Goal: Transaction & Acquisition: Purchase product/service

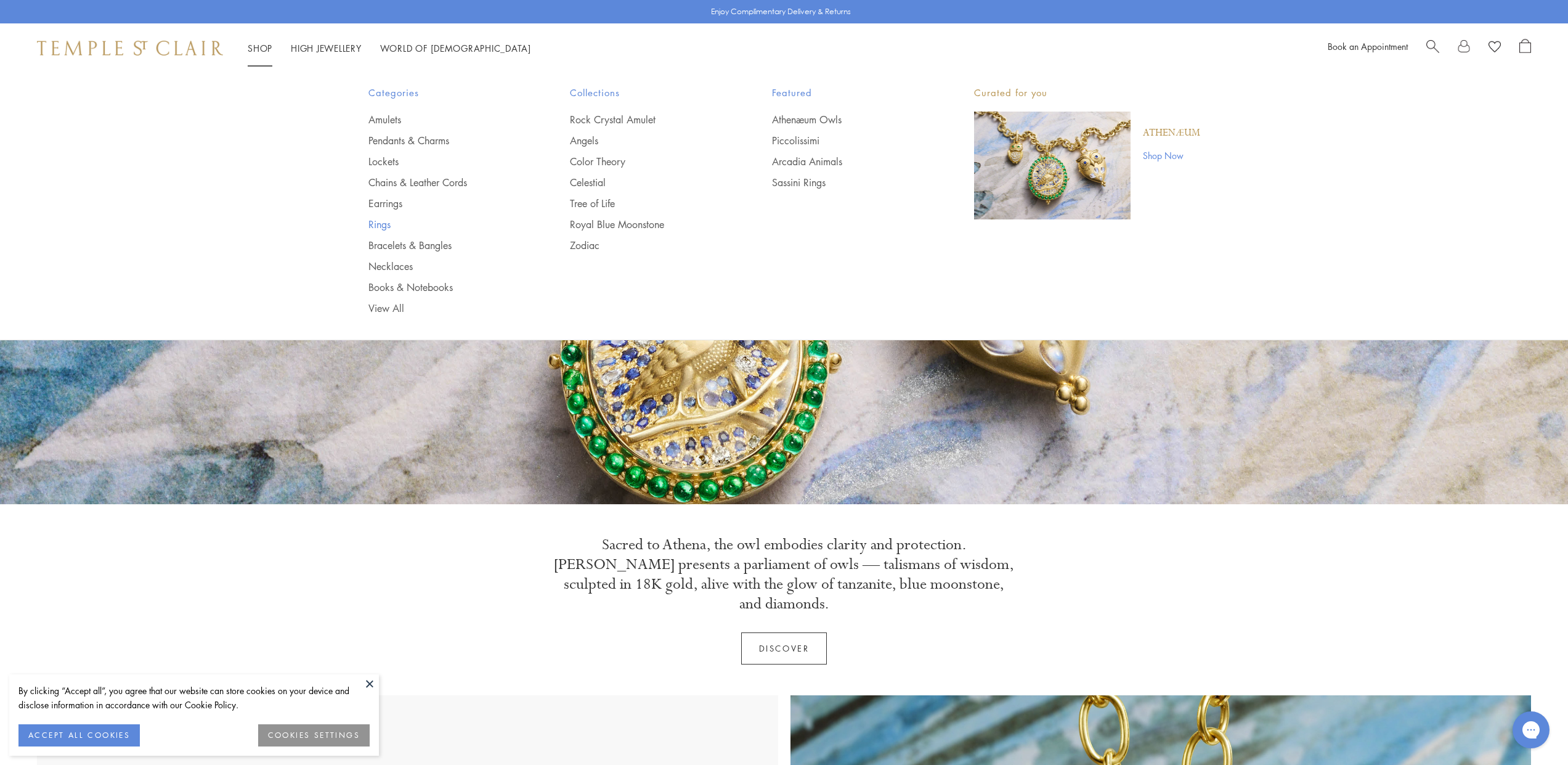
click at [385, 222] on link "Rings" at bounding box center [445, 223] width 152 height 13
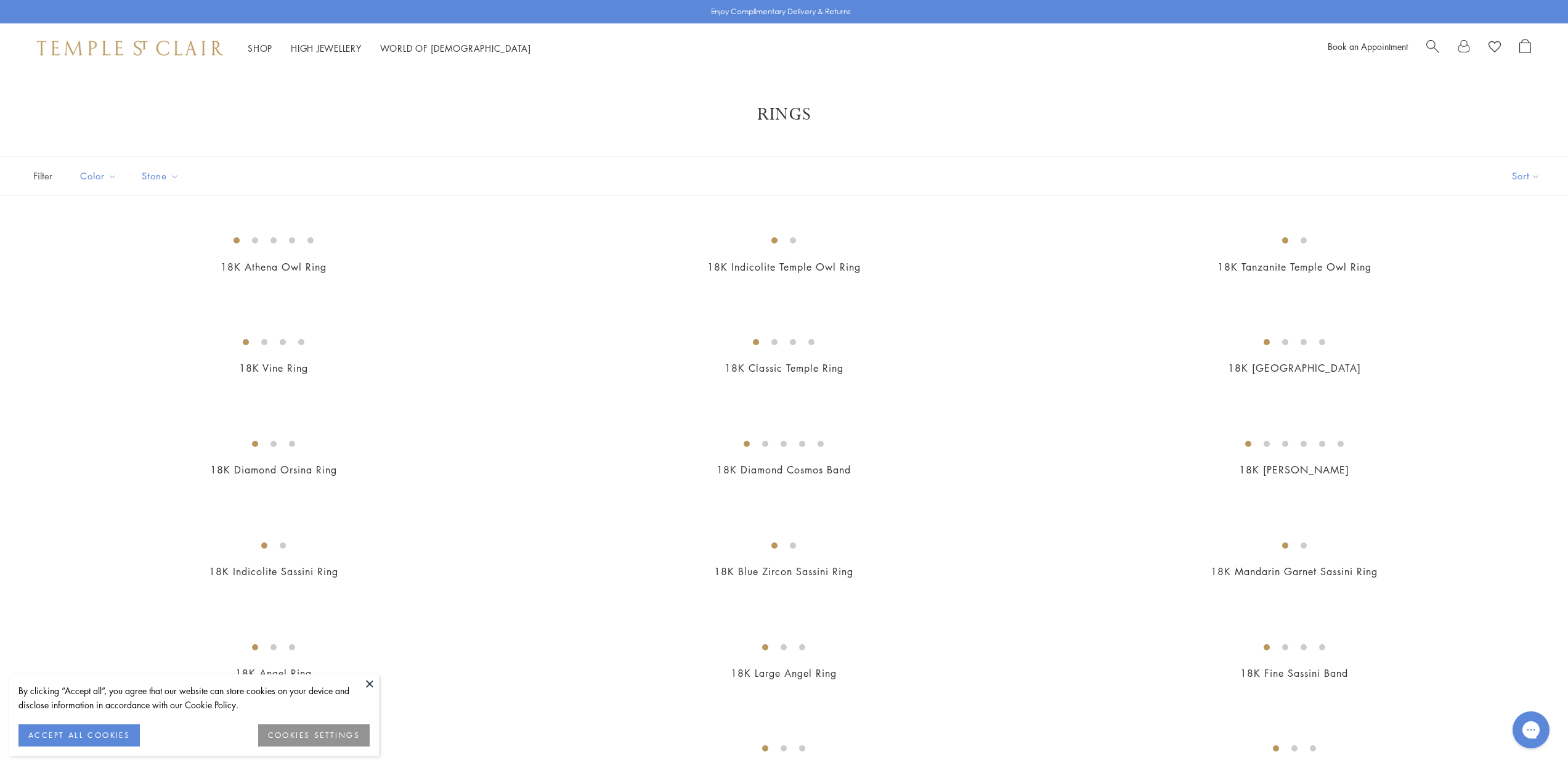
click at [373, 681] on button at bounding box center [369, 683] width 19 height 19
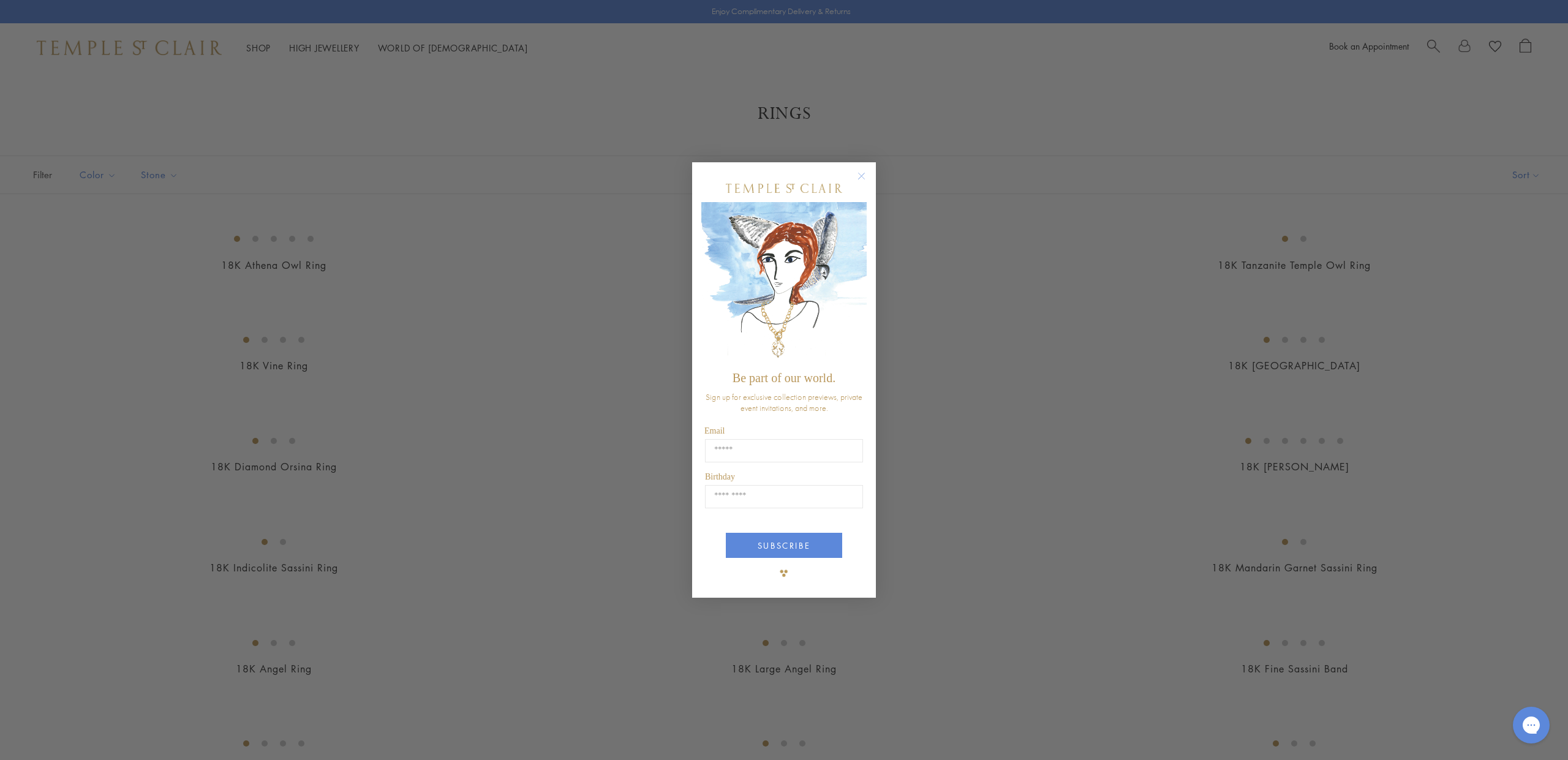
click at [1558, 372] on div "Close dialog Be part of our world. Sign up for exclusive collection previews, p…" at bounding box center [784, 380] width 1568 height 760
click at [1552, 375] on div "Close dialog Be part of our world. Sign up for exclusive collection previews, p…" at bounding box center [784, 380] width 1568 height 760
click at [1552, 380] on div "Close dialog Be part of our world. Sign up for exclusive collection previews, p…" at bounding box center [784, 380] width 1568 height 760
drag, startPoint x: 1552, startPoint y: 380, endPoint x: 1233, endPoint y: 250, distance: 344.5
click at [1552, 380] on div "Close dialog Be part of our world. Sign up for exclusive collection previews, p…" at bounding box center [784, 380] width 1568 height 760
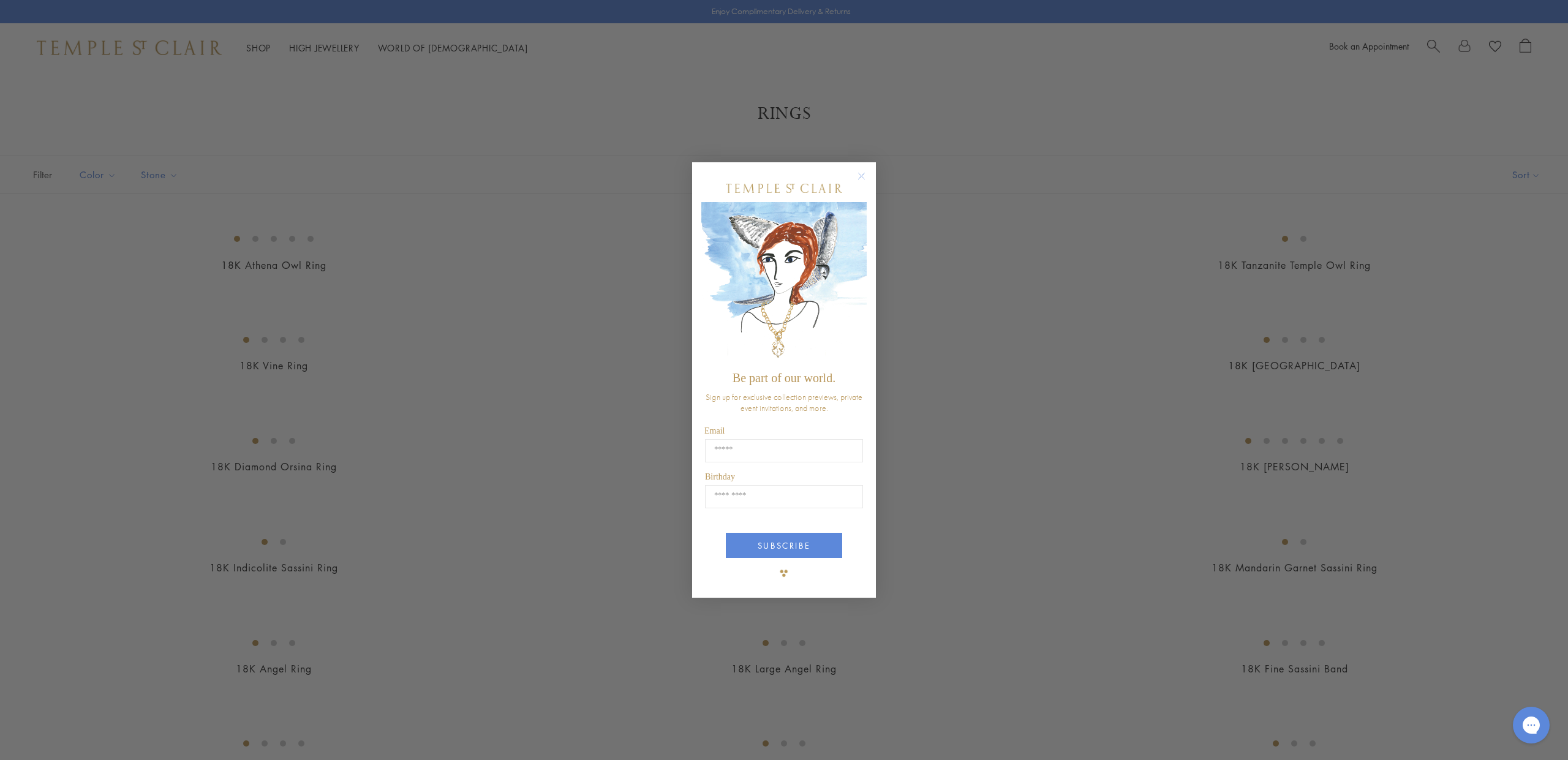
click at [853, 178] on div "POPUP Form" at bounding box center [784, 188] width 166 height 27
click at [861, 176] on circle "Close dialog" at bounding box center [862, 175] width 15 height 15
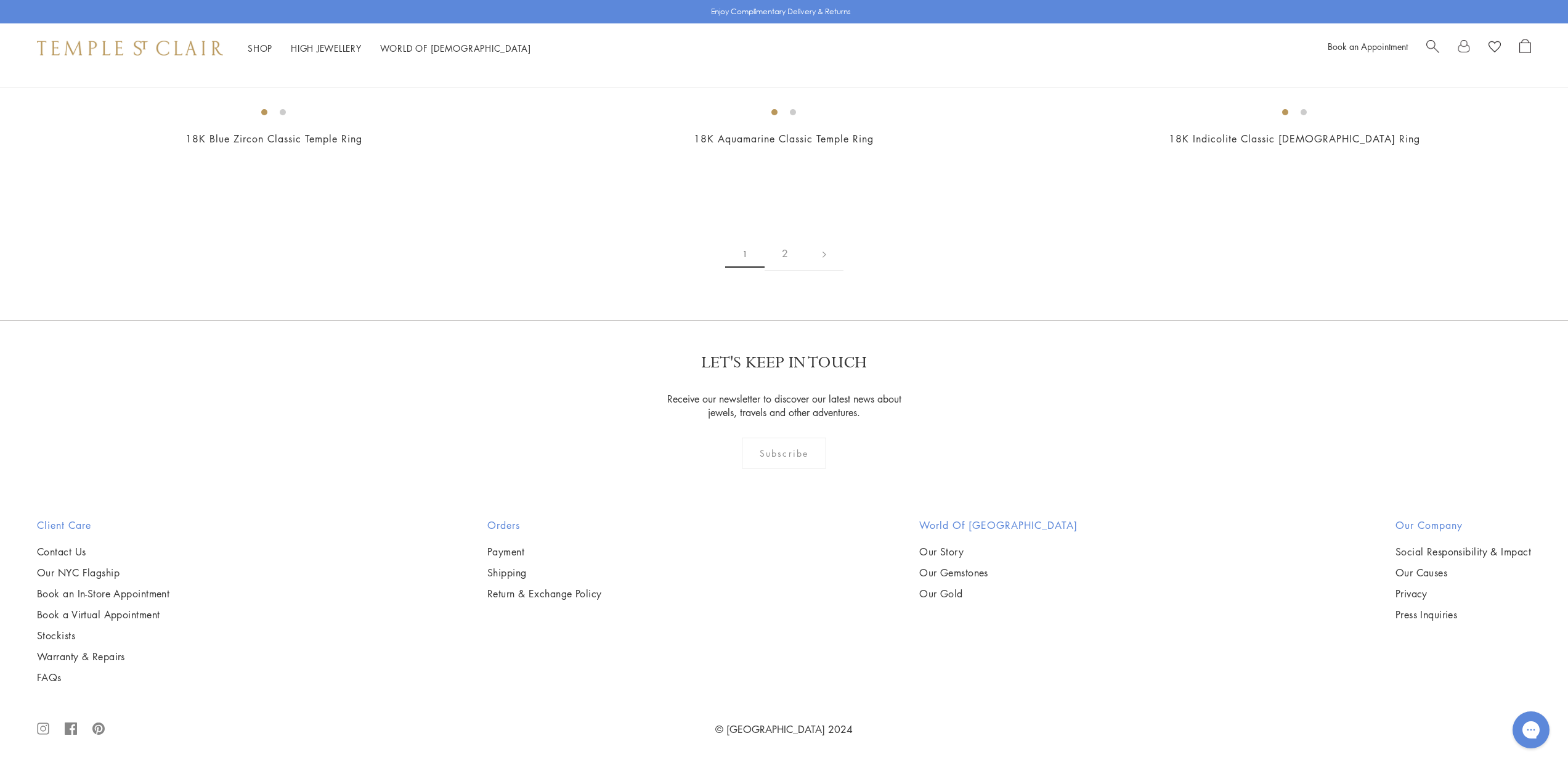
scroll to position [1821, 0]
click at [0, 0] on img at bounding box center [0, 0] width 0 height 0
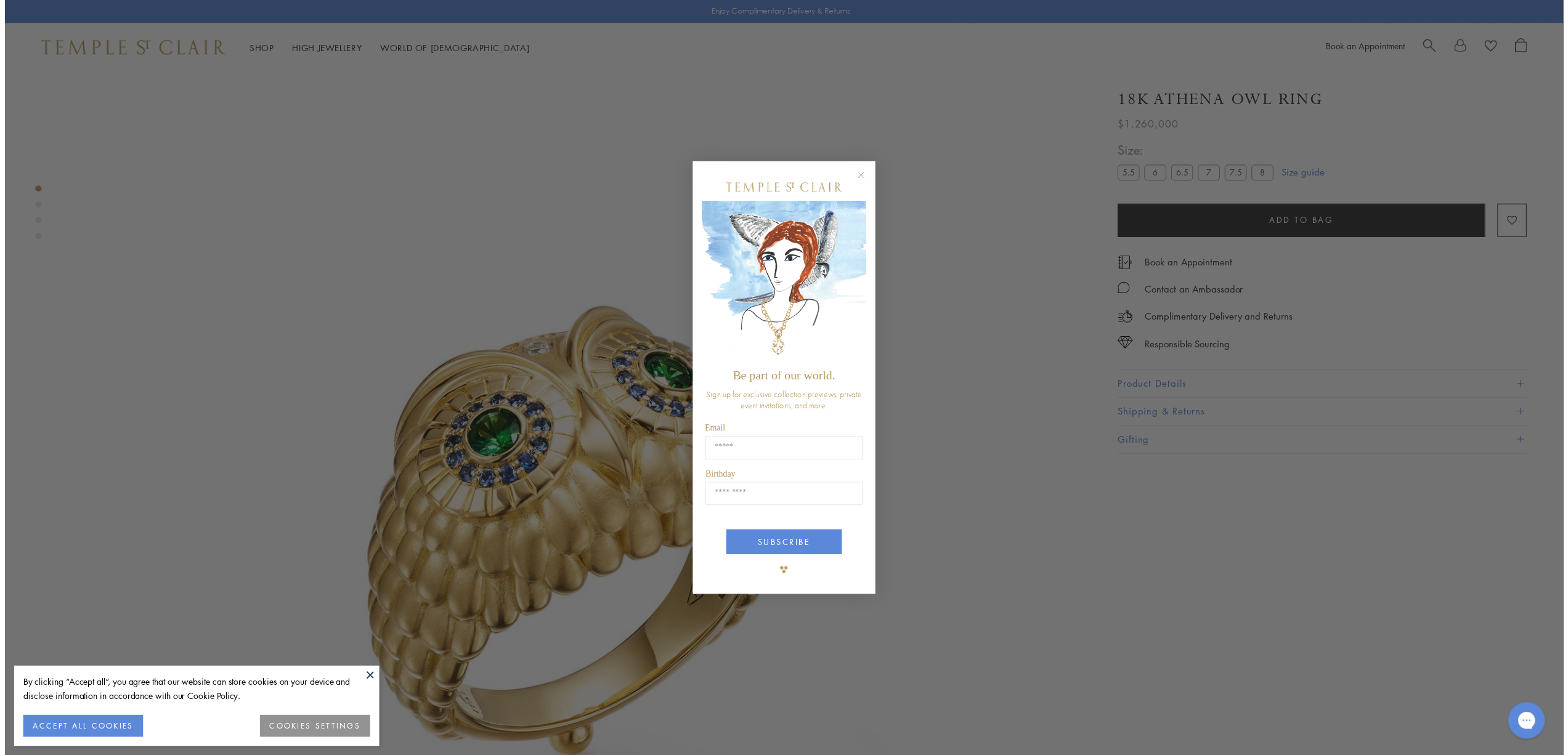
scroll to position [73, 0]
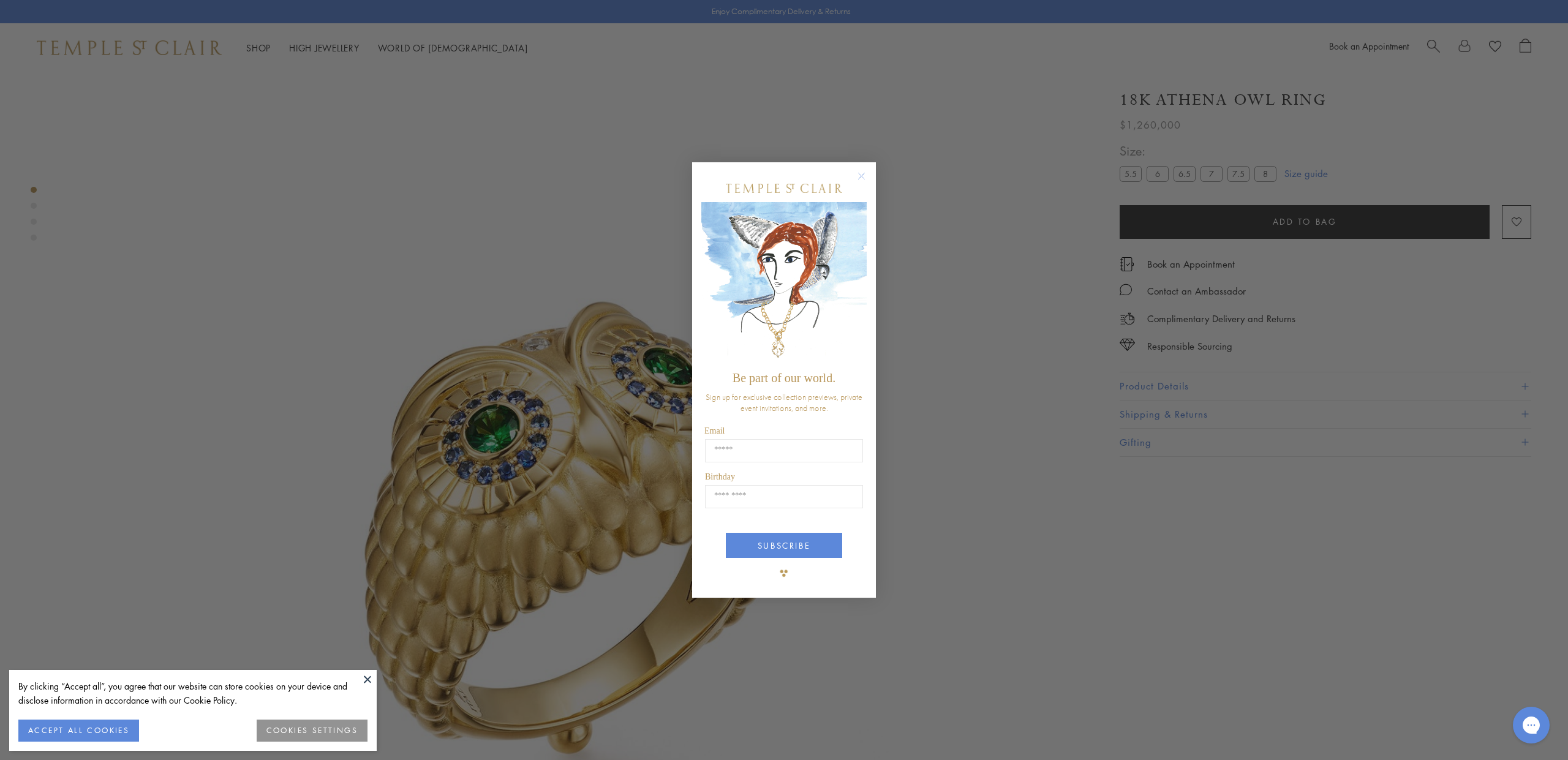
click at [1046, 394] on div "Close dialog Be part of our world. Sign up for exclusive collection previews, p…" at bounding box center [784, 380] width 1568 height 760
click at [862, 176] on circle "Close dialog" at bounding box center [862, 175] width 15 height 15
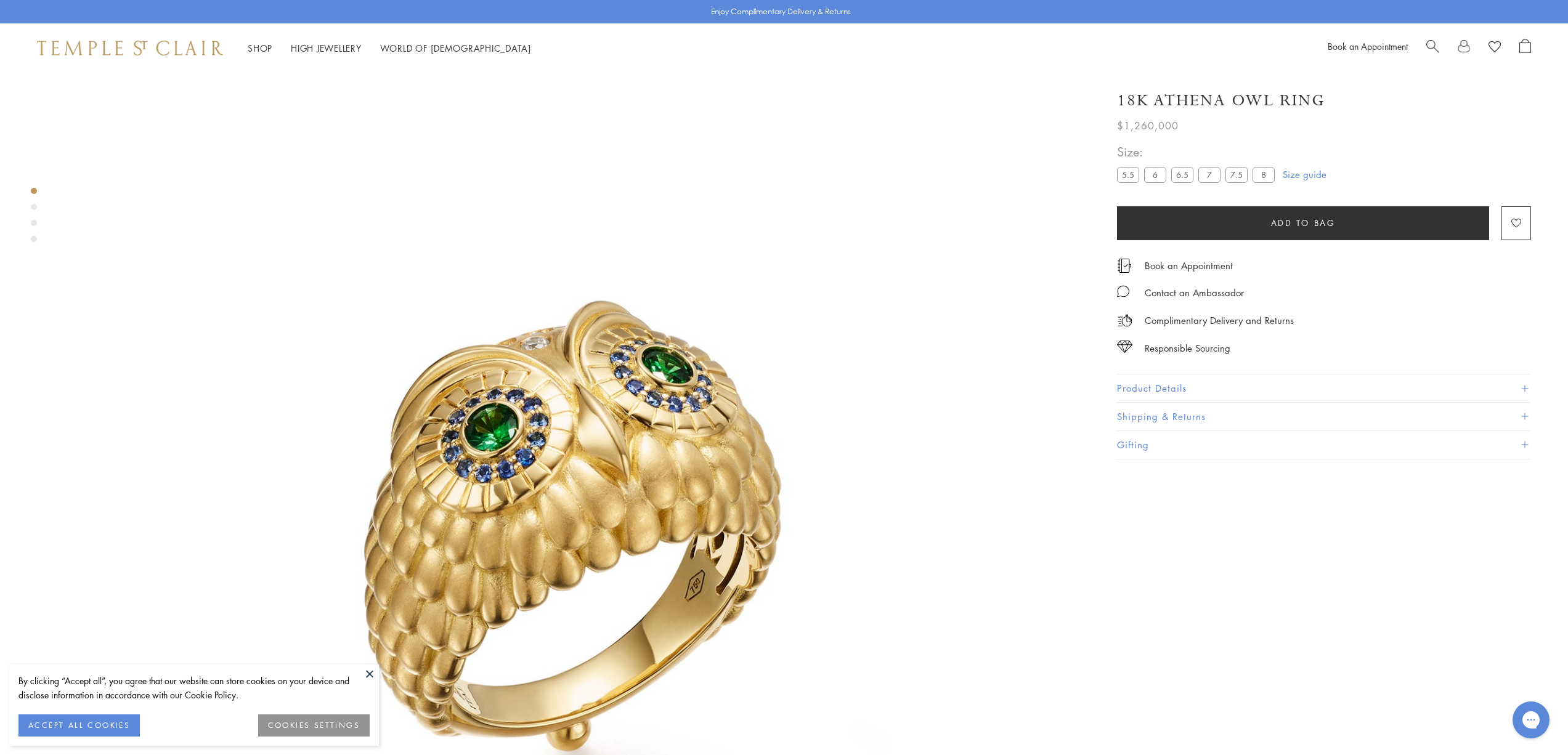
click at [1310, 175] on link "Size guide" at bounding box center [1304, 175] width 43 height 12
click at [1190, 391] on button "Product Details" at bounding box center [1323, 388] width 414 height 27
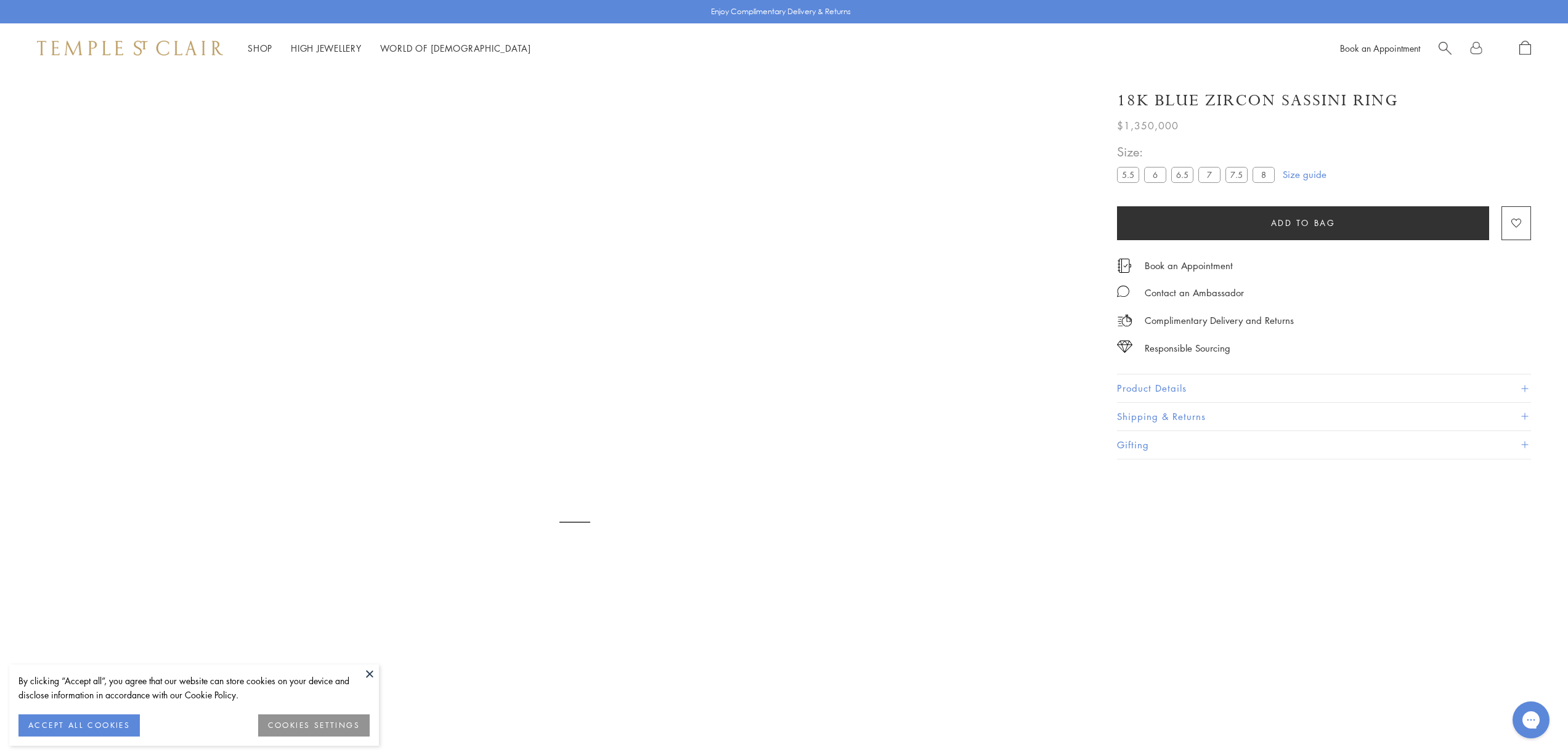
scroll to position [73, 0]
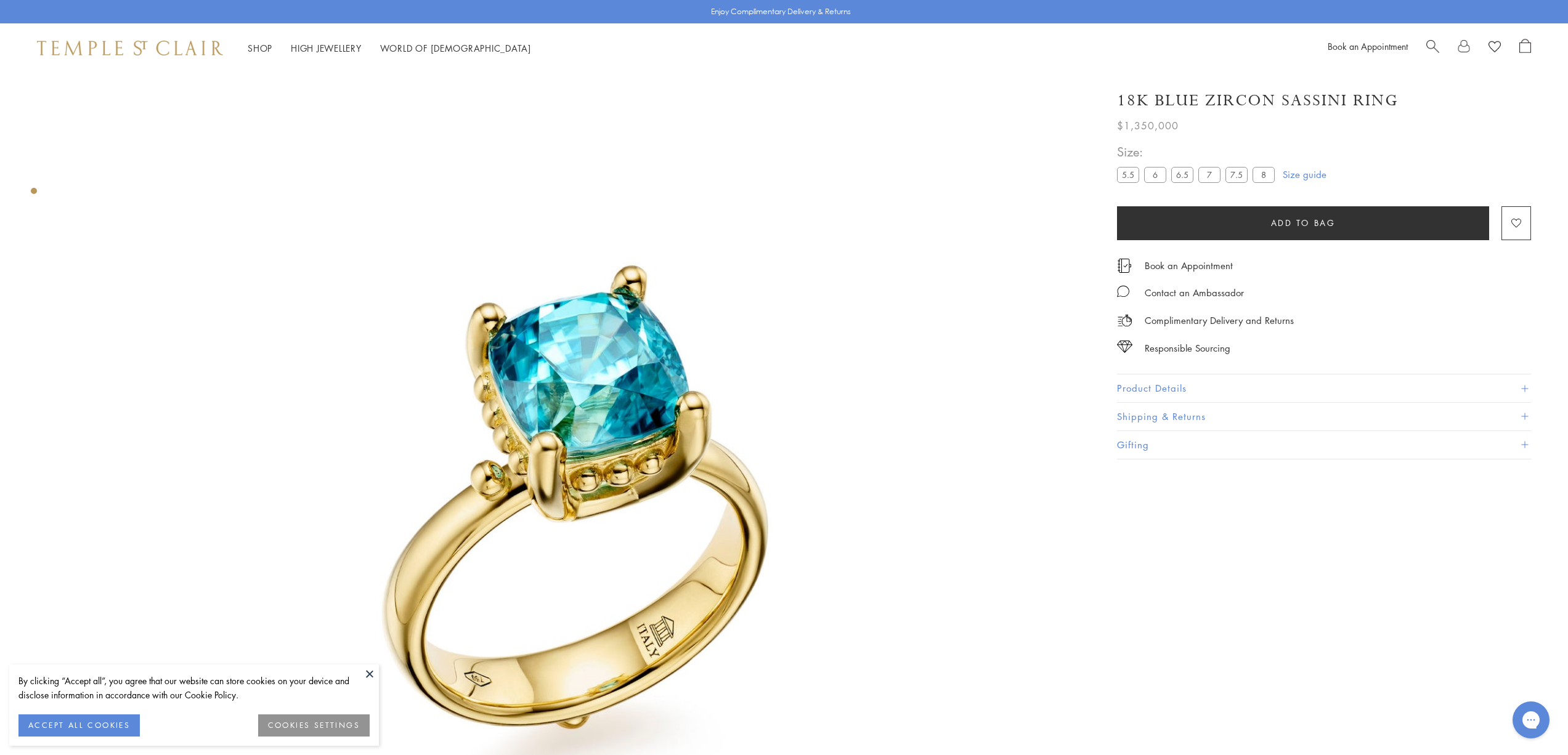
click at [1143, 385] on button "Product Details" at bounding box center [1323, 388] width 414 height 27
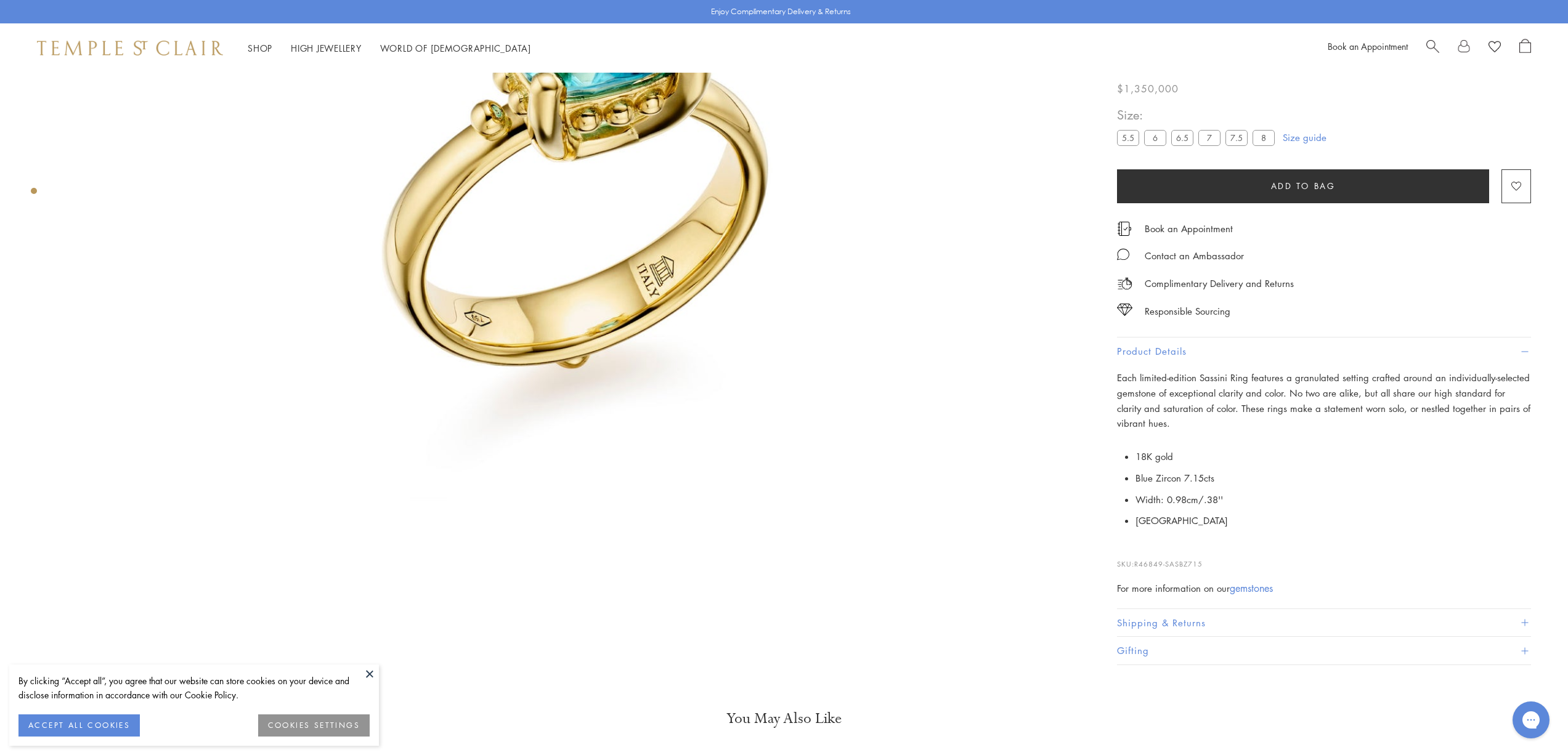
scroll to position [417, 0]
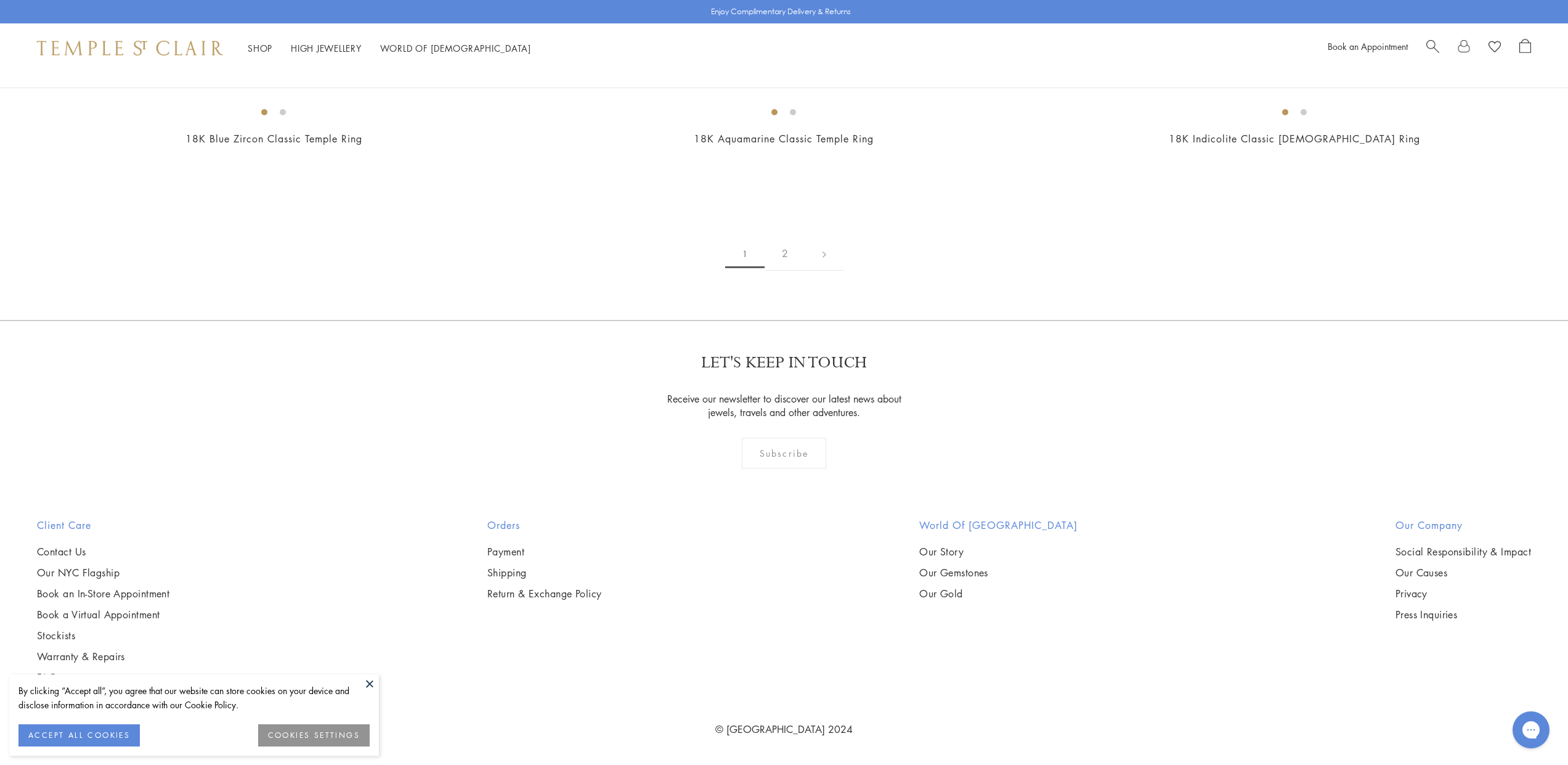
scroll to position [886, 0]
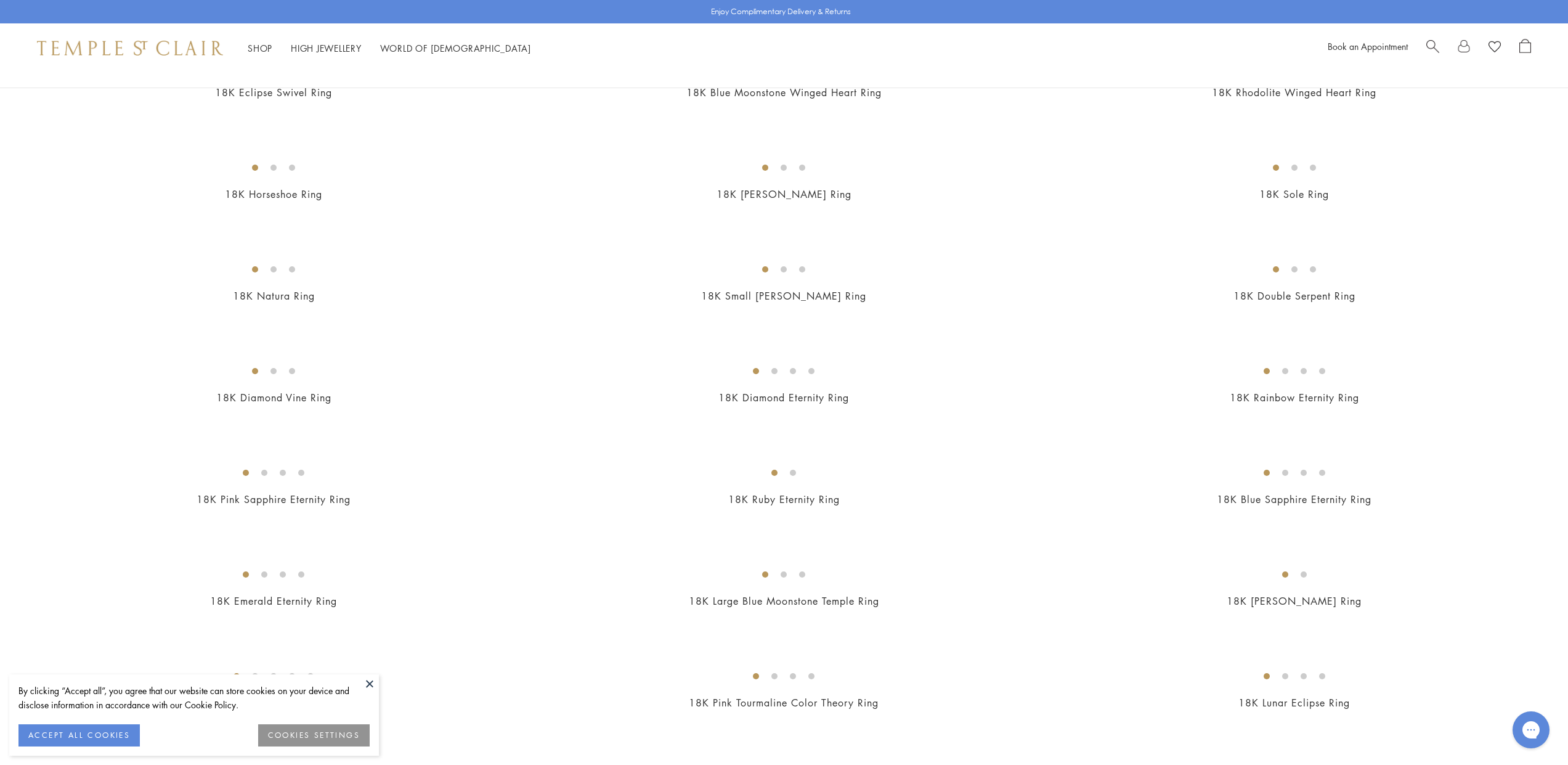
click at [0, 0] on img at bounding box center [0, 0] width 0 height 0
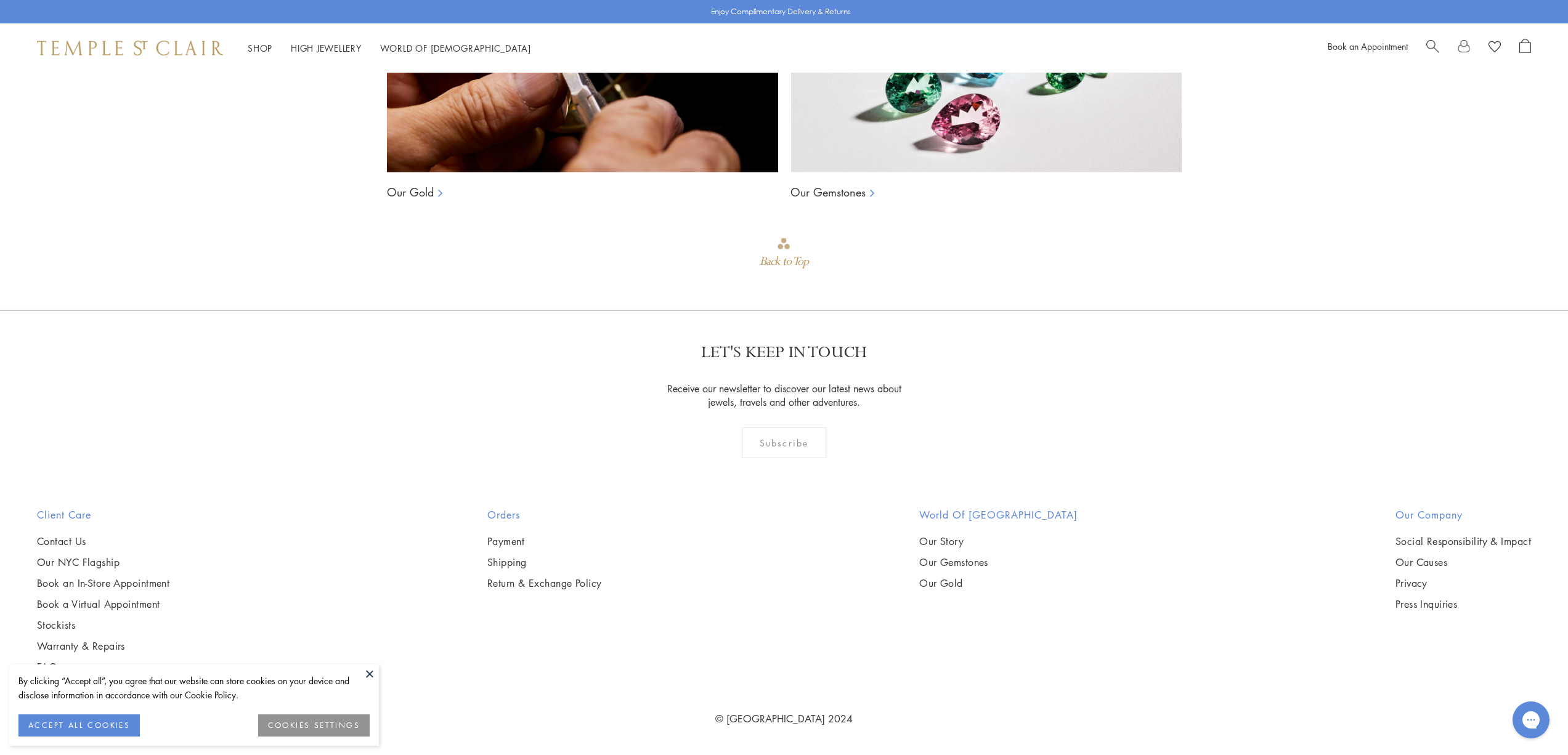
scroll to position [3809, 0]
click at [60, 721] on button "ACCEPT ALL COOKIES" at bounding box center [79, 726] width 121 height 22
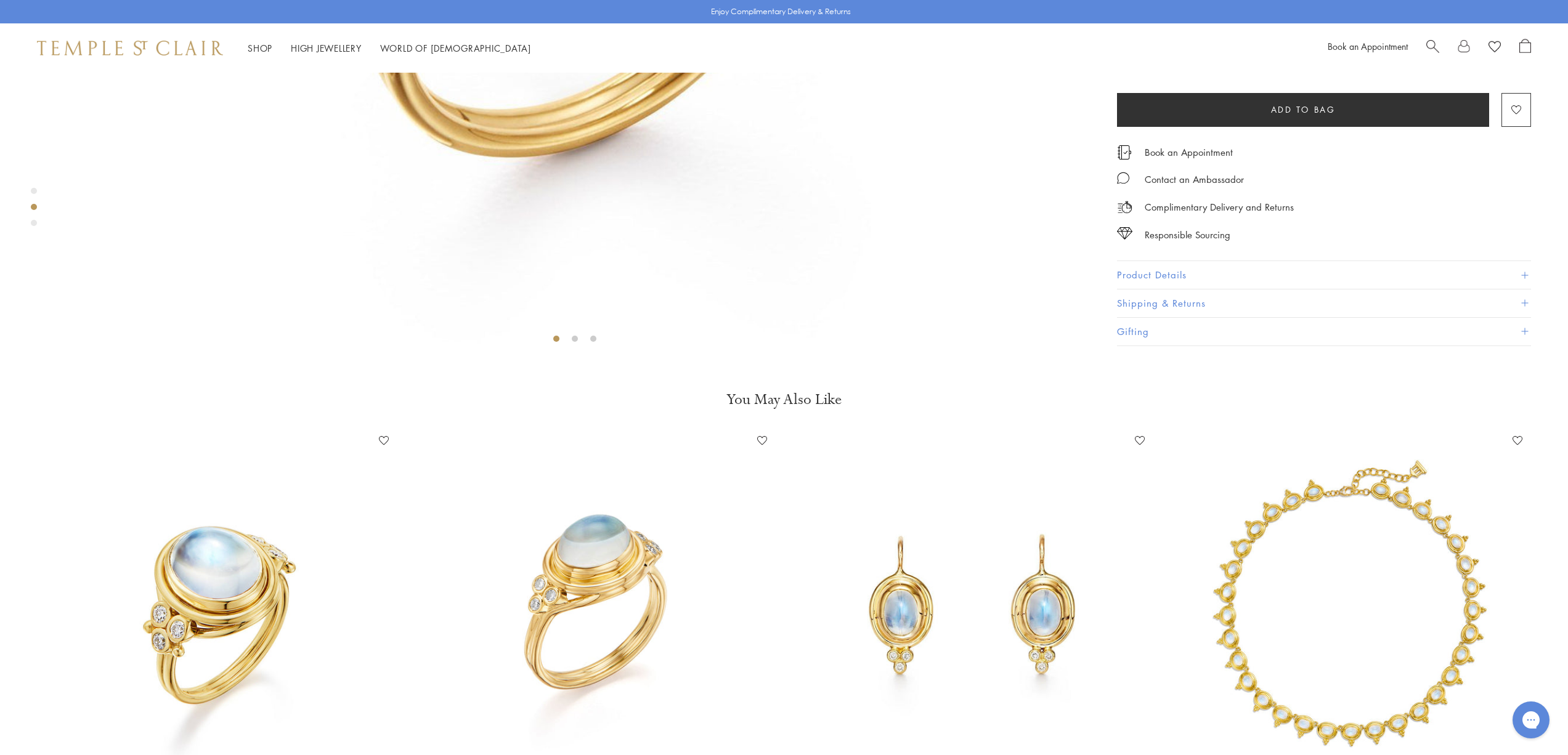
scroll to position [0, 0]
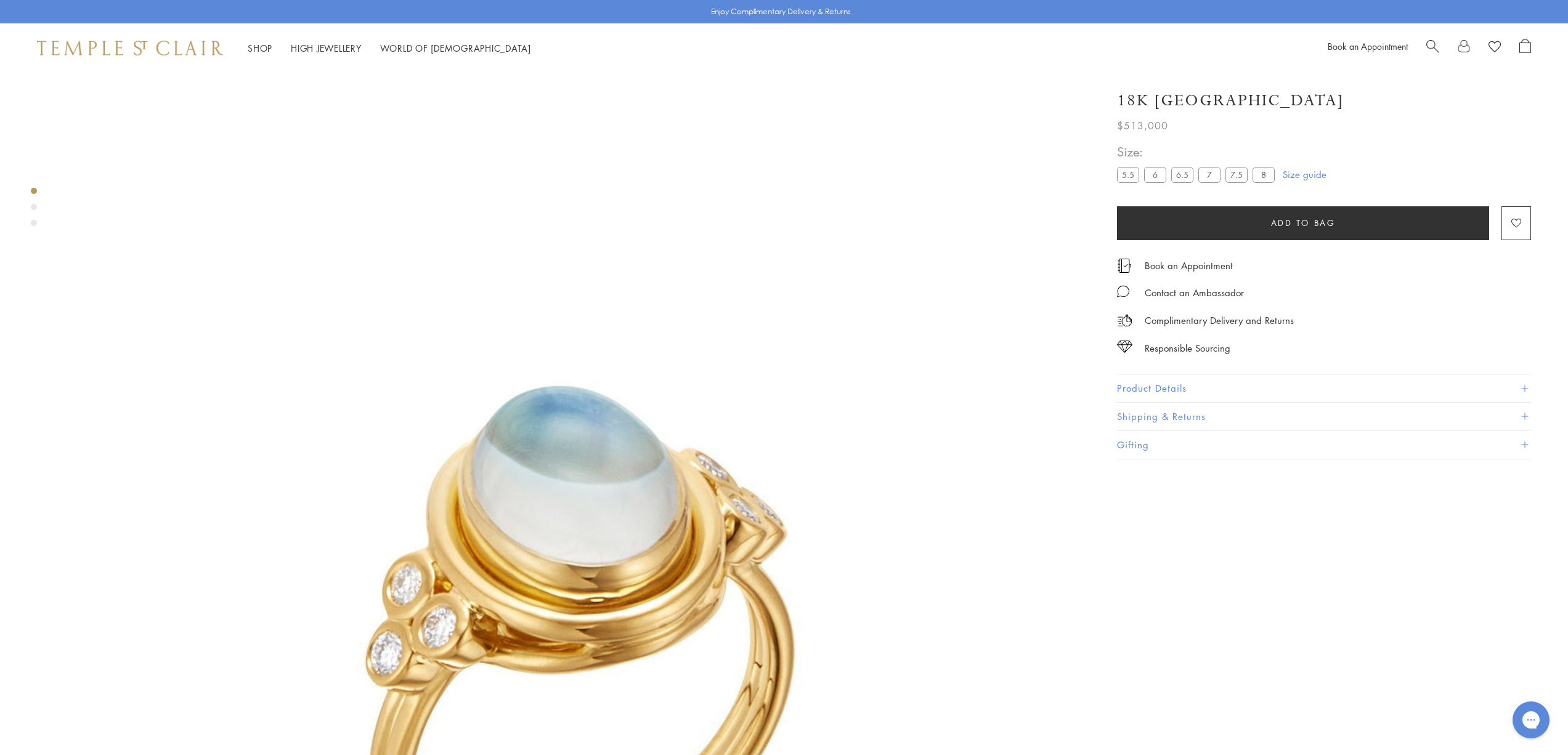
click at [1386, 226] on button "Add to bag" at bounding box center [1303, 223] width 372 height 34
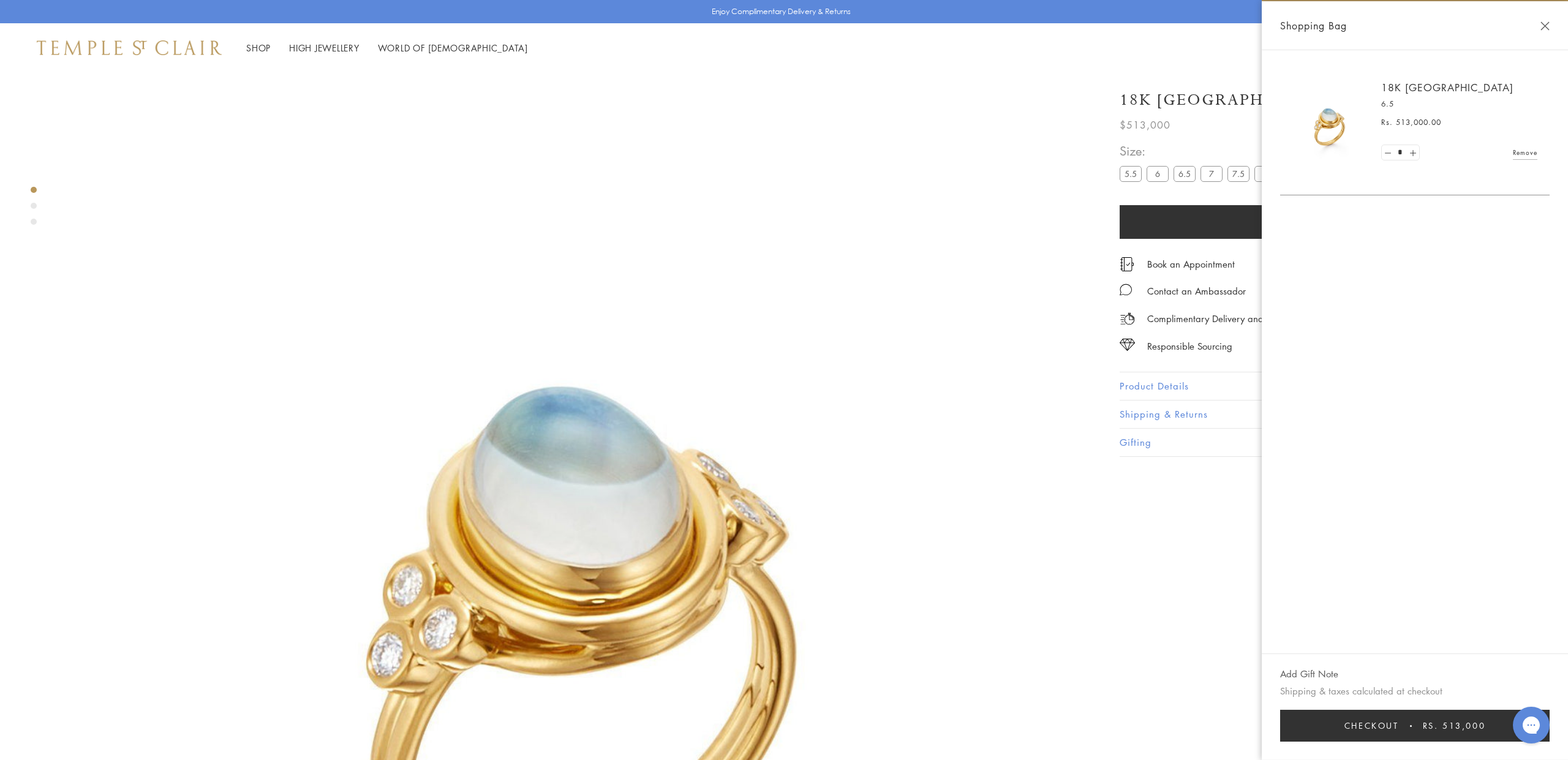
click at [1157, 579] on div "18K [GEOGRAPHIC_DATA] $513,000 This is the first ring [DEMOGRAPHIC_DATA] ever m…" at bounding box center [1335, 580] width 465 height 1016
click at [195, 85] on img at bounding box center [576, 587] width 1029 height 1029
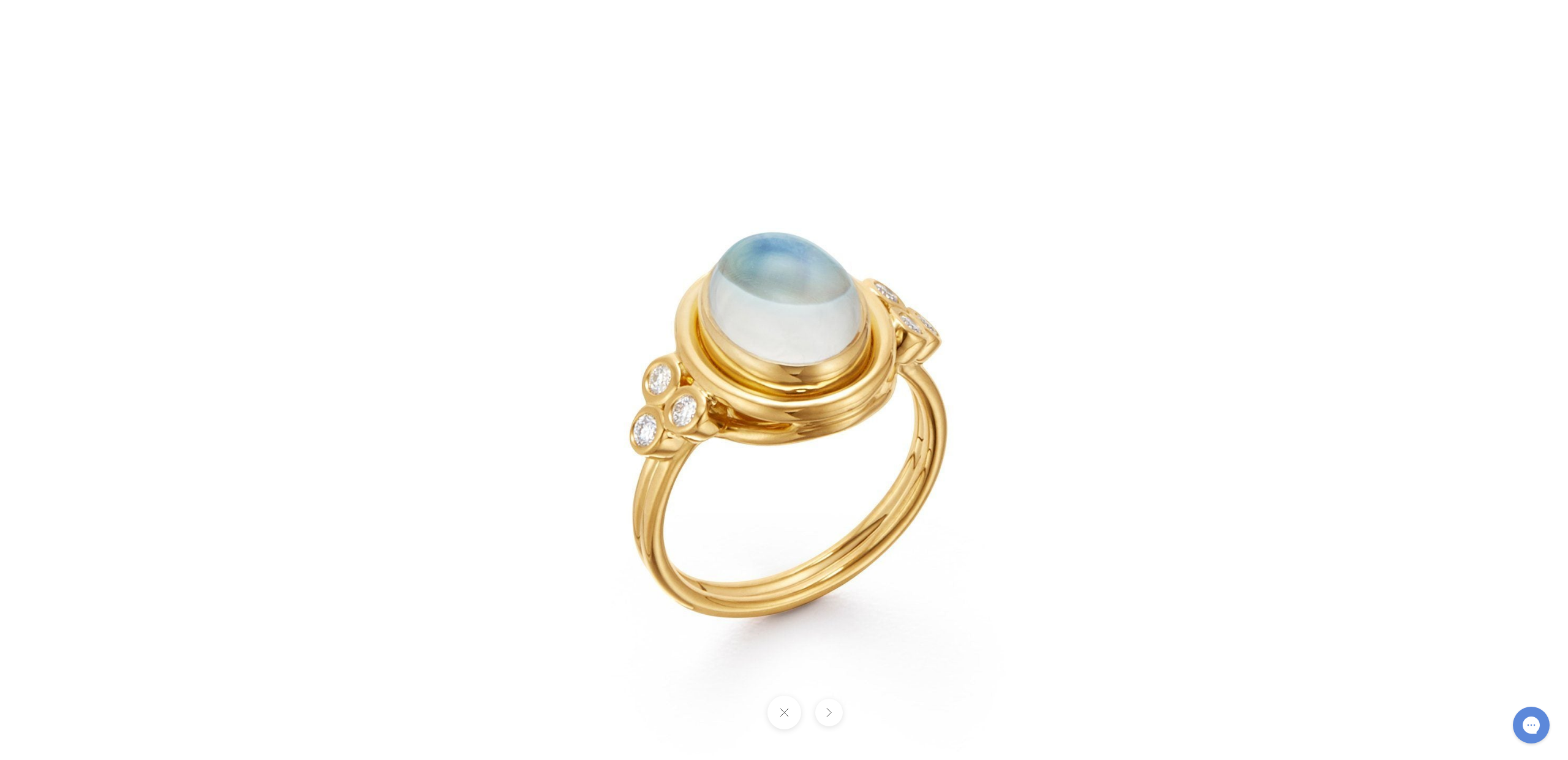
click at [792, 719] on button at bounding box center [784, 712] width 33 height 33
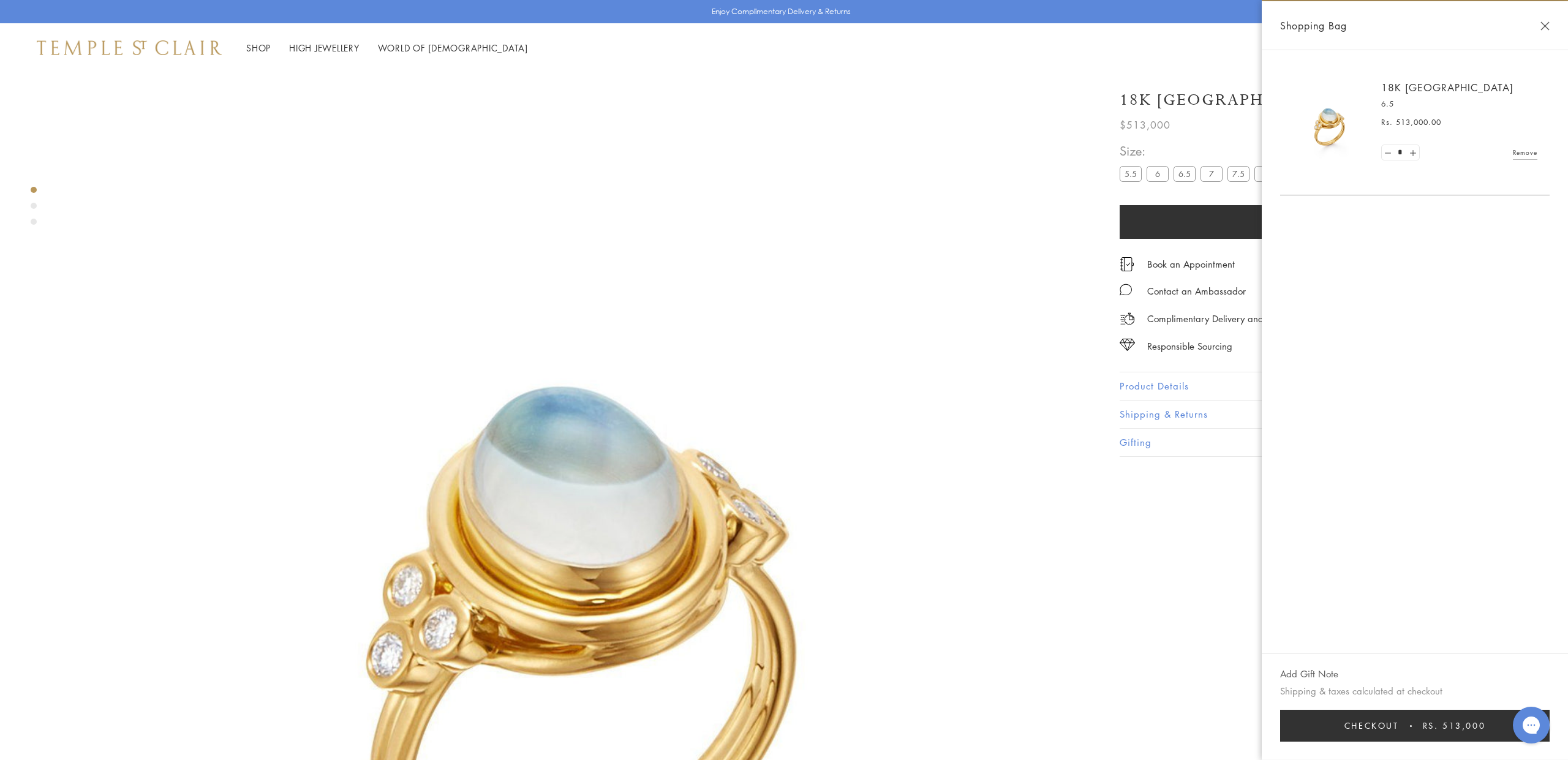
click at [1229, 543] on div "18K [GEOGRAPHIC_DATA] $513,000 This is the first ring [DEMOGRAPHIC_DATA] ever m…" at bounding box center [1335, 580] width 465 height 1016
click at [1543, 21] on button "Close Shopping Bag" at bounding box center [1545, 26] width 9 height 9
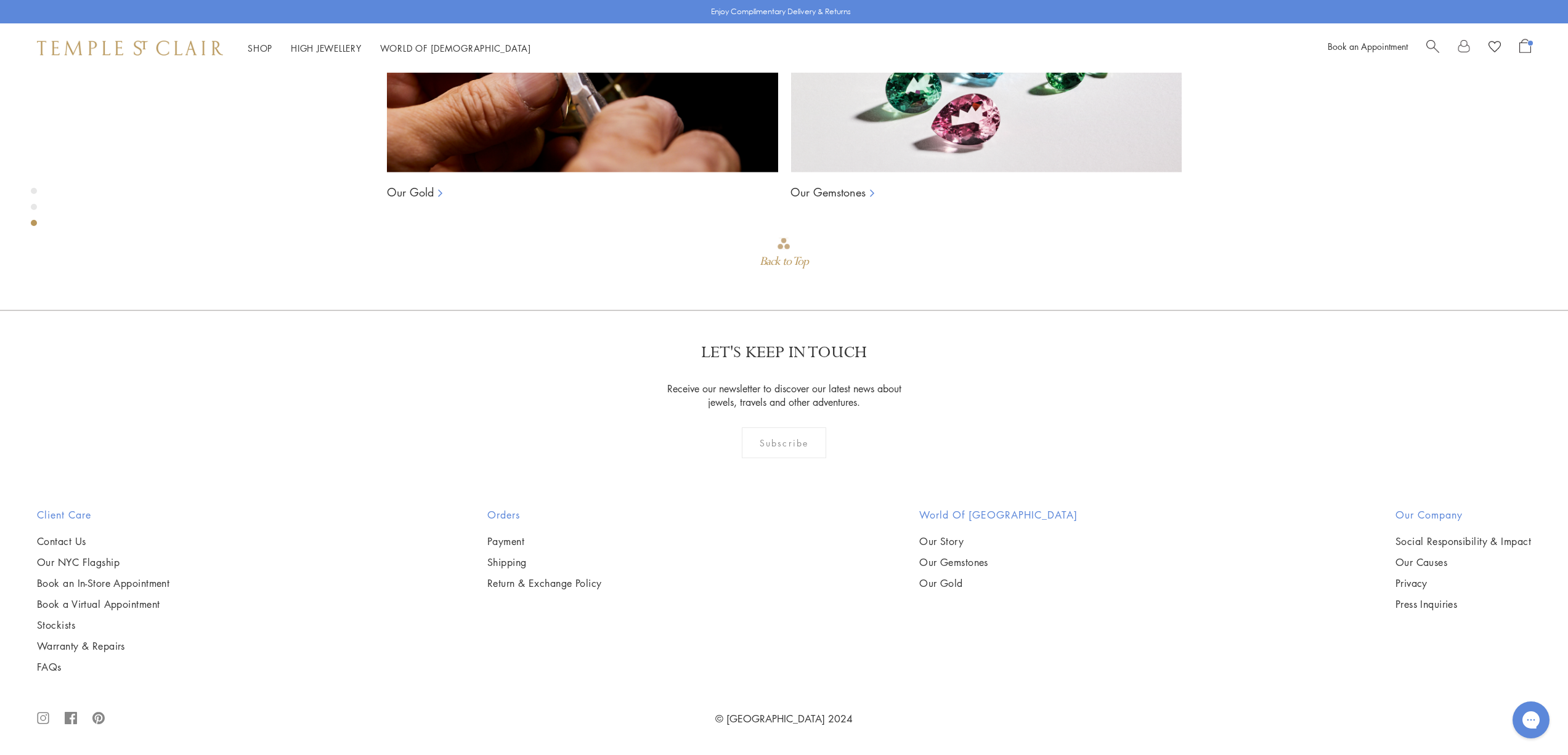
scroll to position [387, 0]
